Goal: Transaction & Acquisition: Subscribe to service/newsletter

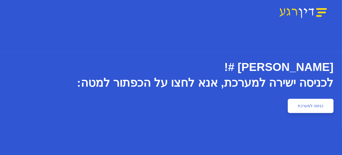
click at [316, 108] on link "כניסה למערכת" at bounding box center [311, 106] width 46 height 14
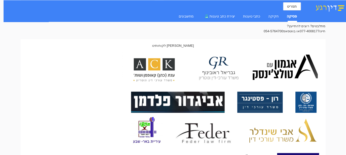
scroll to position [127, 0]
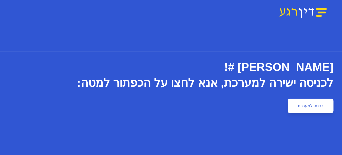
click at [312, 104] on link "כניסה למערכת" at bounding box center [311, 106] width 46 height 14
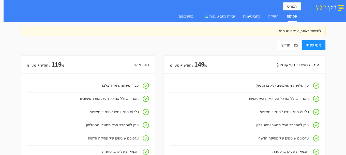
click at [287, 32] on div "לחיפוש באתר, אנא עשו מנוי" at bounding box center [173, 31] width 297 height 6
click at [334, 6] on img at bounding box center [330, 7] width 32 height 9
click at [296, 48] on label "מנוי חודשי" at bounding box center [289, 45] width 25 height 10
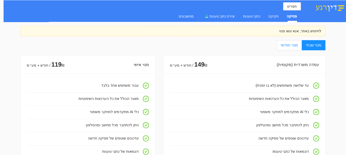
click at [301, 46] on input "מנוי חודשי" at bounding box center [301, 45] width 1 height 1
radio input "true"
radio input "false"
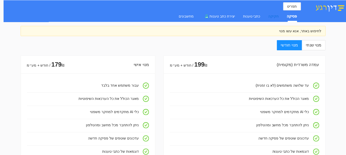
click at [279, 17] on div "חקיקה" at bounding box center [274, 16] width 10 height 6
